Goal: Information Seeking & Learning: Learn about a topic

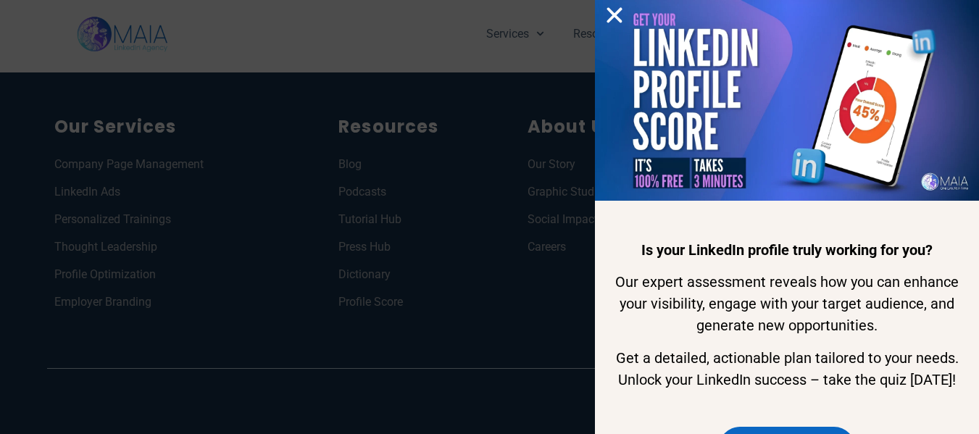
scroll to position [4812, 0]
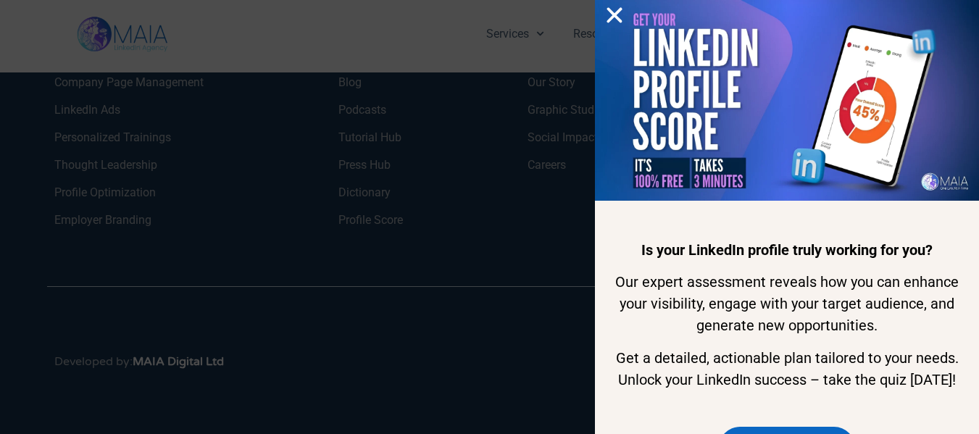
click at [233, 243] on div "Is your LinkedIn profile truly working for you? Our expert assessment reveals h…" at bounding box center [489, 217] width 979 height 434
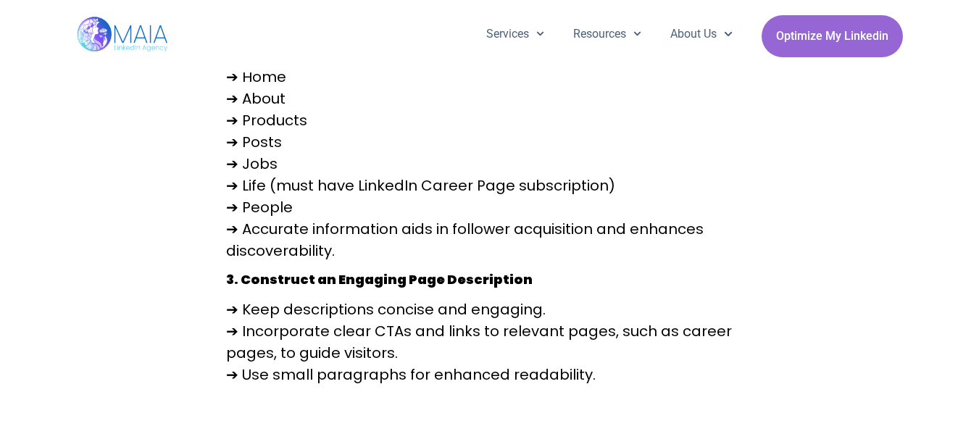
scroll to position [1924, 0]
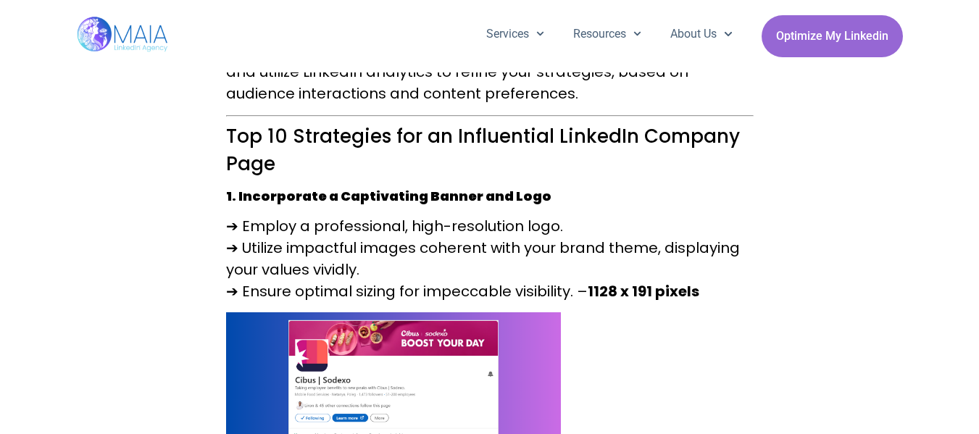
scroll to position [1628, 0]
